Goal: Task Accomplishment & Management: Use online tool/utility

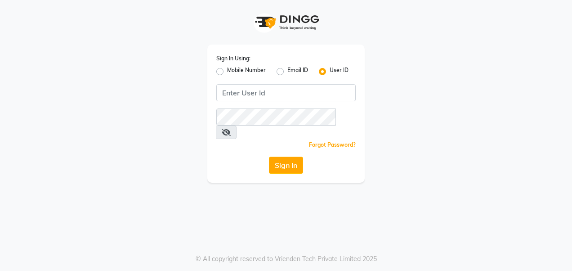
click at [227, 70] on label "Mobile Number" at bounding box center [246, 71] width 39 height 11
click at [227, 70] on input "Mobile Number" at bounding box center [230, 69] width 6 height 6
radio input "true"
radio input "false"
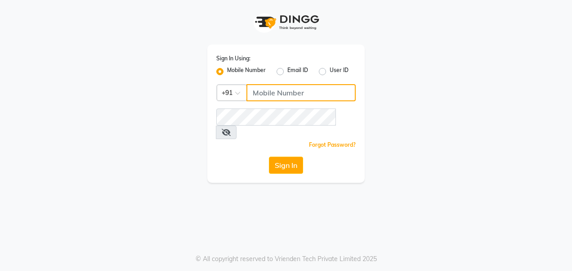
click at [326, 88] on input "Username" at bounding box center [301, 92] width 109 height 17
type input "7224009452"
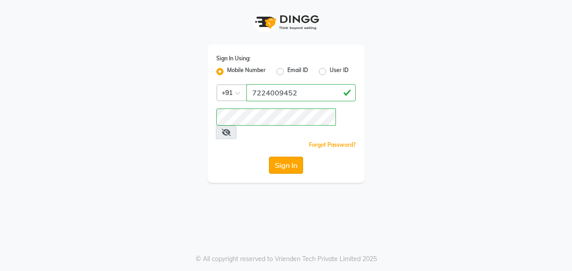
click at [290, 157] on button "Sign In" at bounding box center [286, 165] width 34 height 17
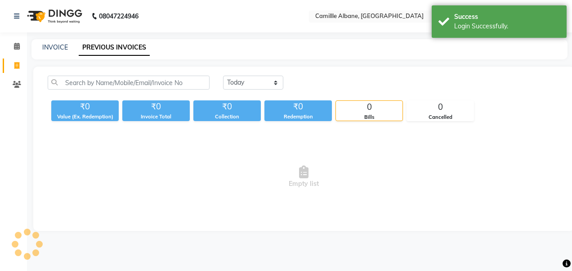
select select "en"
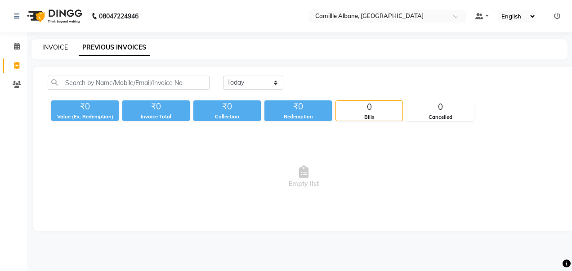
click at [50, 45] on link "INVOICE" at bounding box center [55, 47] width 26 height 8
select select "service"
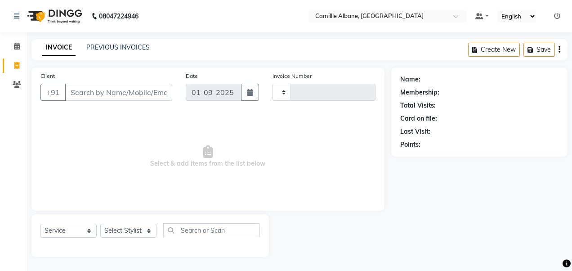
type input "1033"
select select "7025"
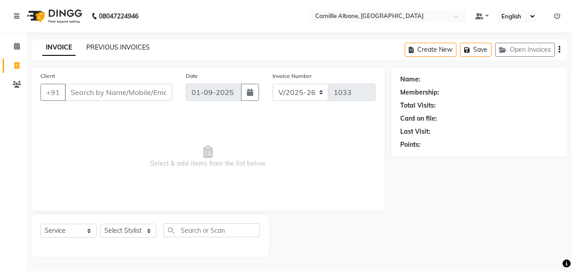
click at [134, 47] on link "PREVIOUS INVOICES" at bounding box center [117, 47] width 63 height 8
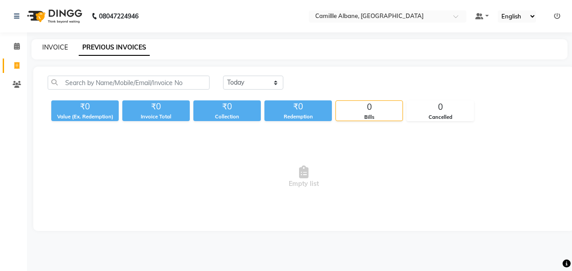
click at [53, 46] on link "INVOICE" at bounding box center [55, 47] width 26 height 8
select select "7025"
select select "service"
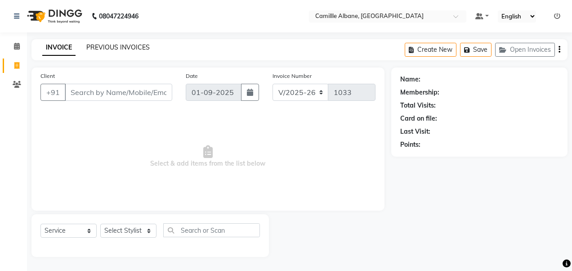
click at [103, 45] on link "PREVIOUS INVOICES" at bounding box center [117, 47] width 63 height 8
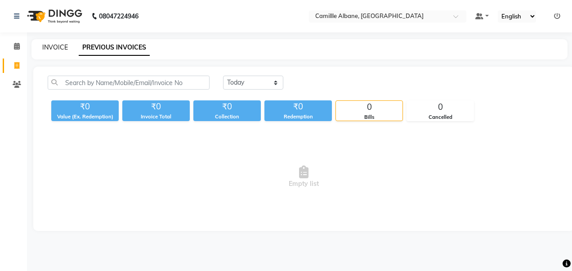
click at [58, 45] on link "INVOICE" at bounding box center [55, 47] width 26 height 8
select select "7025"
select select "service"
